Goal: Check status: Check status

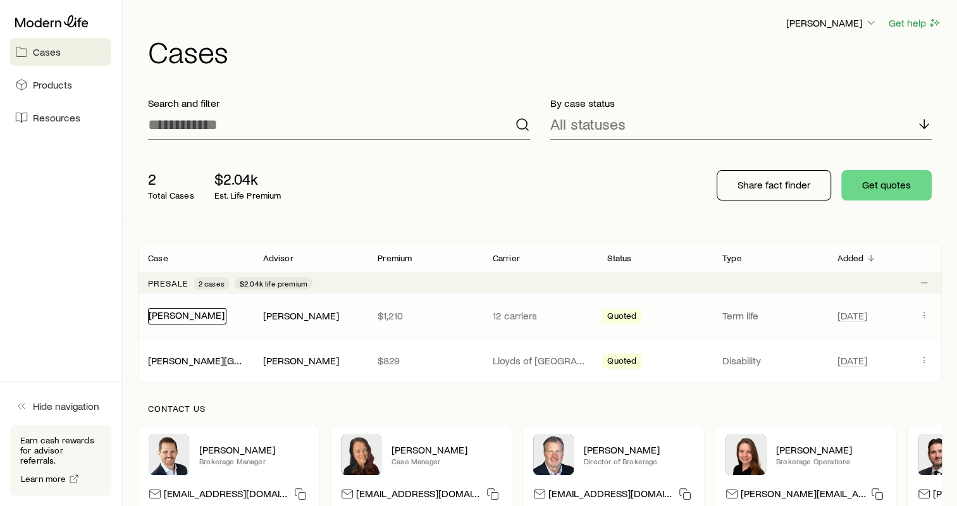
click at [190, 319] on link "[PERSON_NAME]" at bounding box center [187, 315] width 76 height 12
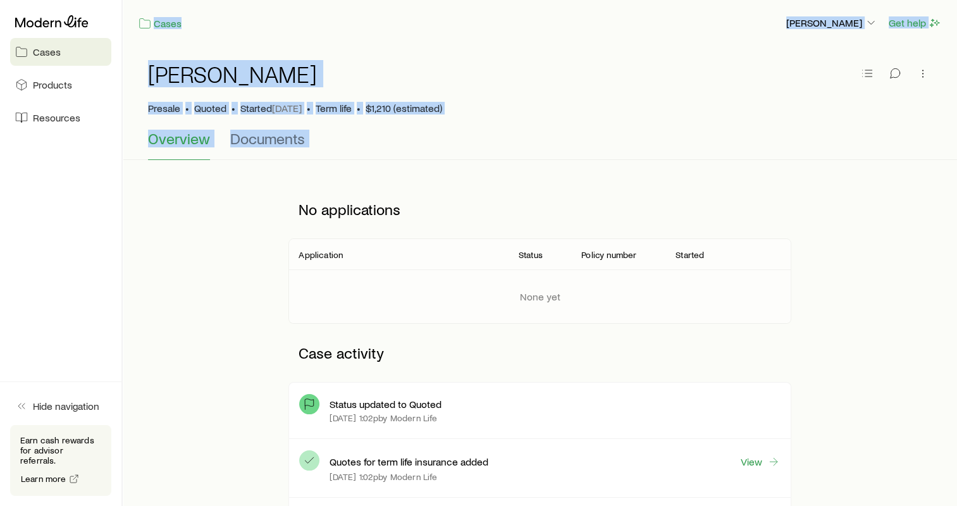
drag, startPoint x: 134, startPoint y: 6, endPoint x: 179, endPoint y: 215, distance: 213.4
click at [179, 215] on div "Cases [PERSON_NAME] Get help [PERSON_NAME] Presale • Quoted • Started [DATE] • …" at bounding box center [540, 418] width 834 height 837
click at [500, 61] on div "[PERSON_NAME] Presale • Quoted • Started [DATE] • Term life • $1,210 (estimated)" at bounding box center [539, 87] width 783 height 83
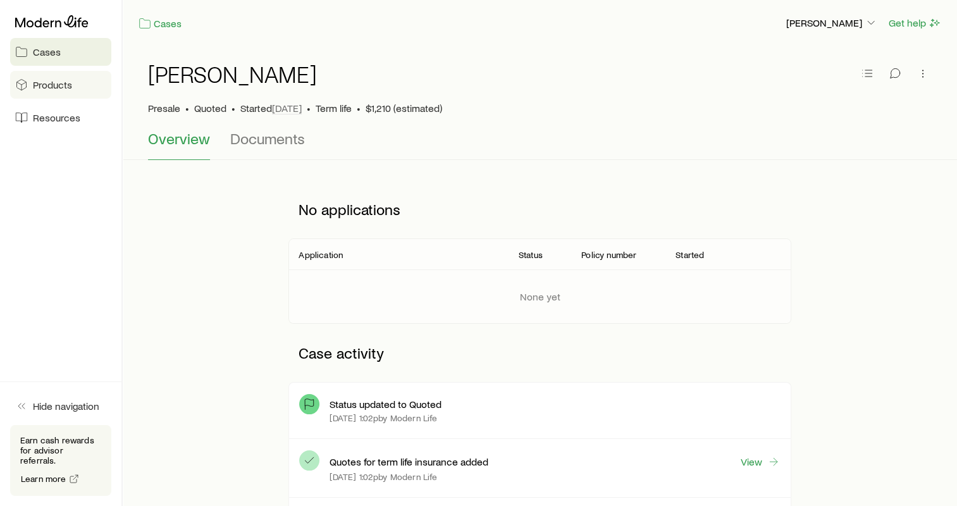
click at [46, 83] on span "Products" at bounding box center [52, 84] width 39 height 13
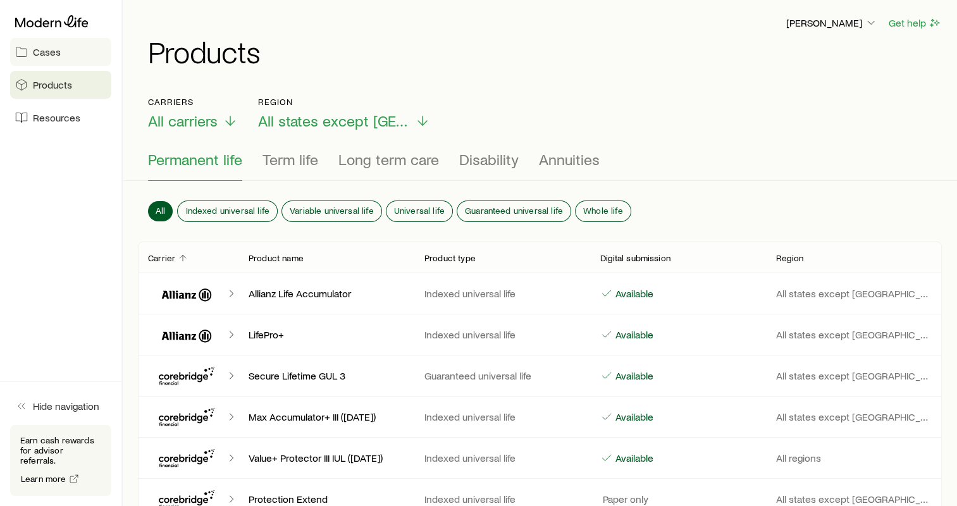
click at [44, 53] on span "Cases" at bounding box center [47, 52] width 28 height 13
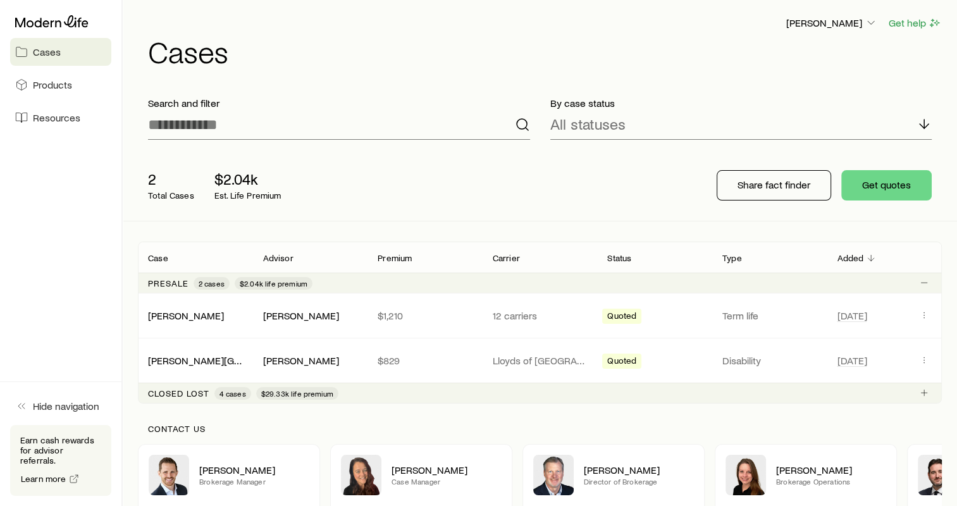
click at [717, 73] on div "[PERSON_NAME] Get help Cases" at bounding box center [540, 41] width 804 height 82
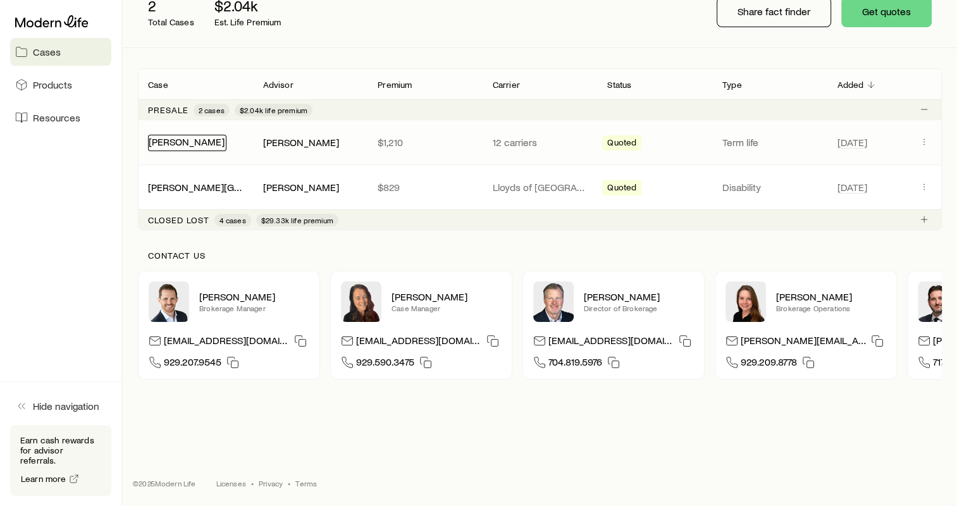
click at [202, 135] on link "[PERSON_NAME]" at bounding box center [187, 141] width 76 height 12
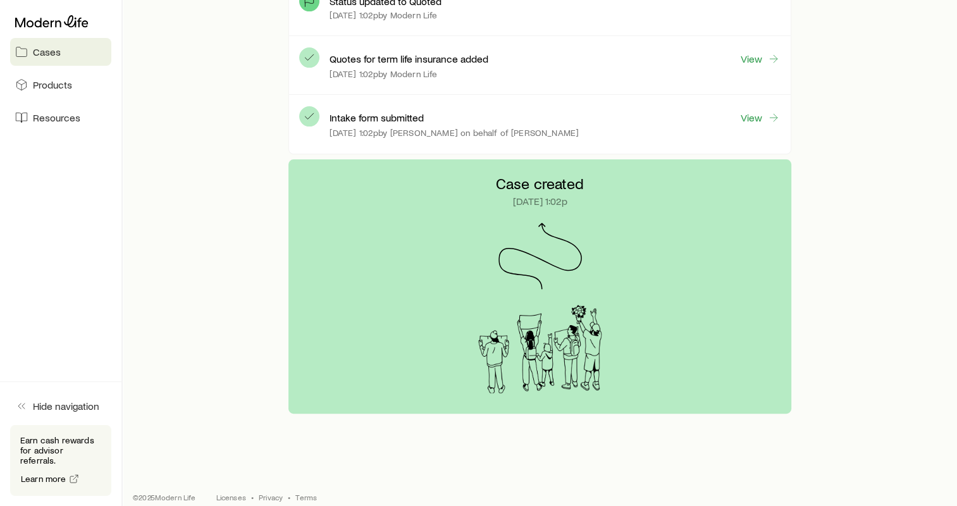
scroll to position [415, 0]
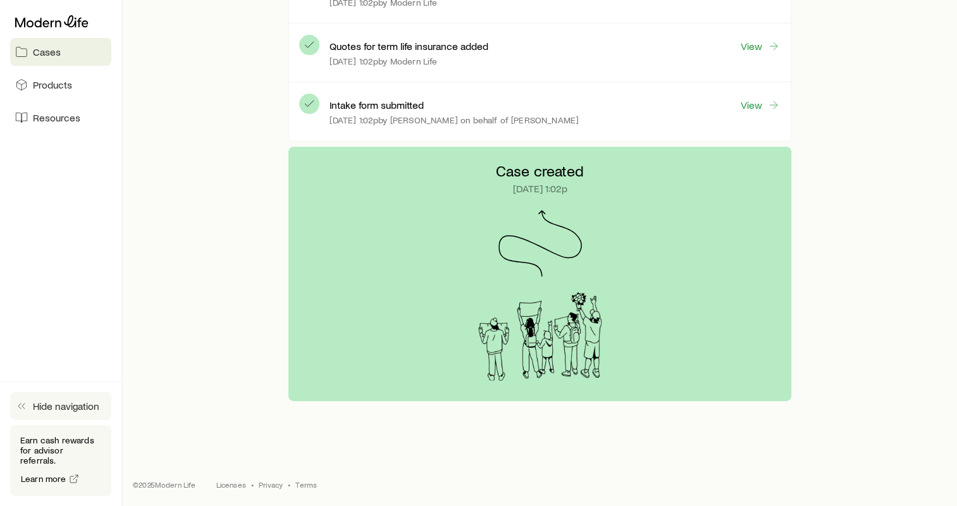
click at [18, 412] on icon "button" at bounding box center [21, 406] width 13 height 13
